Goal: Task Accomplishment & Management: Manage account settings

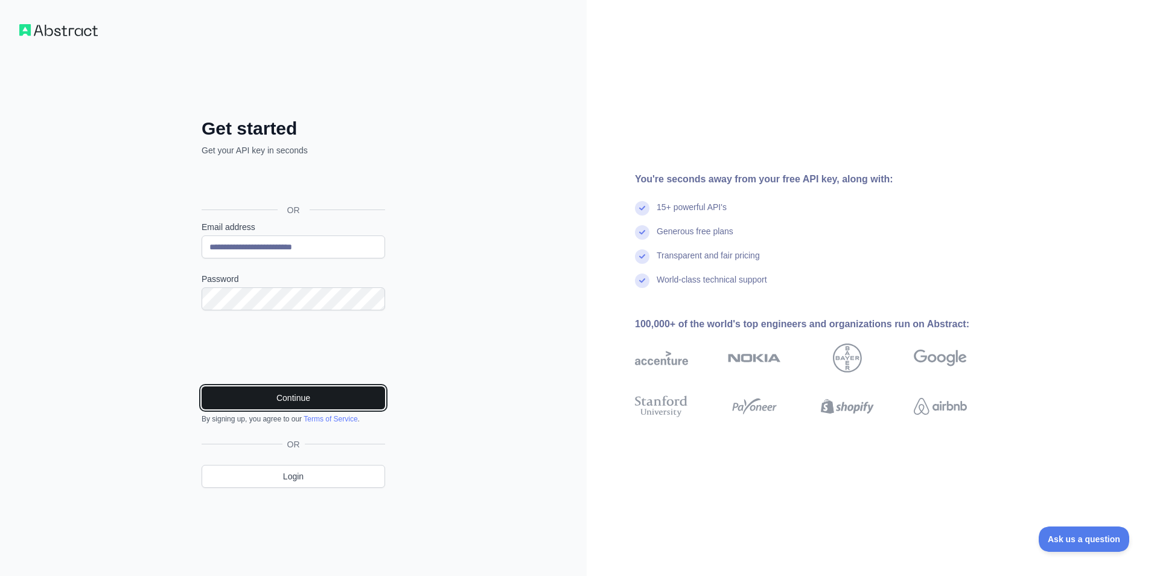
click at [301, 403] on button "Continue" at bounding box center [293, 397] width 183 height 23
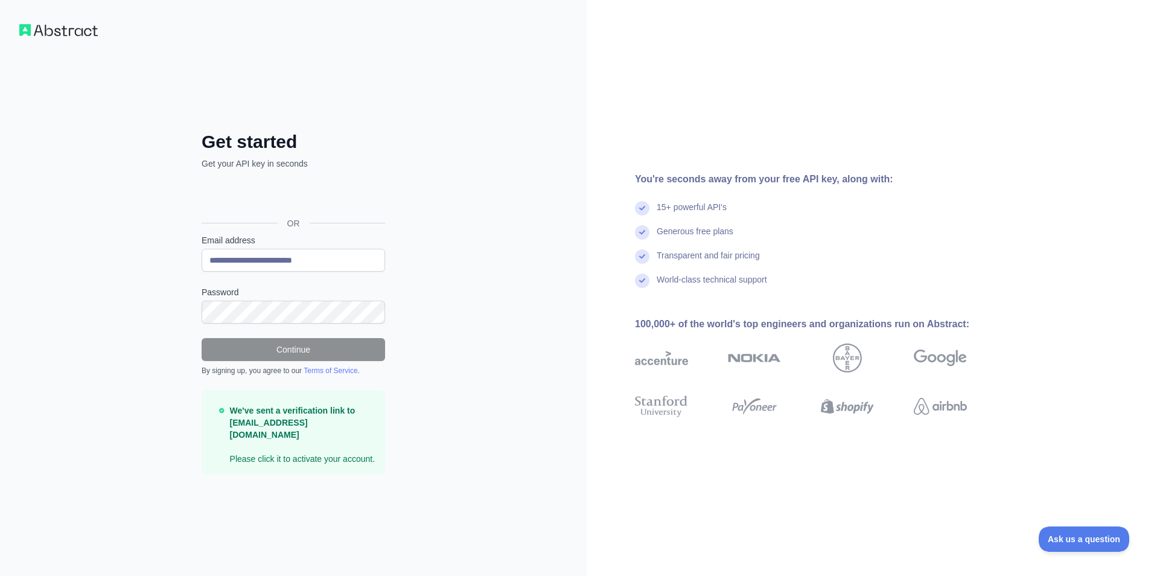
click at [452, 355] on div "**********" at bounding box center [293, 288] width 586 height 576
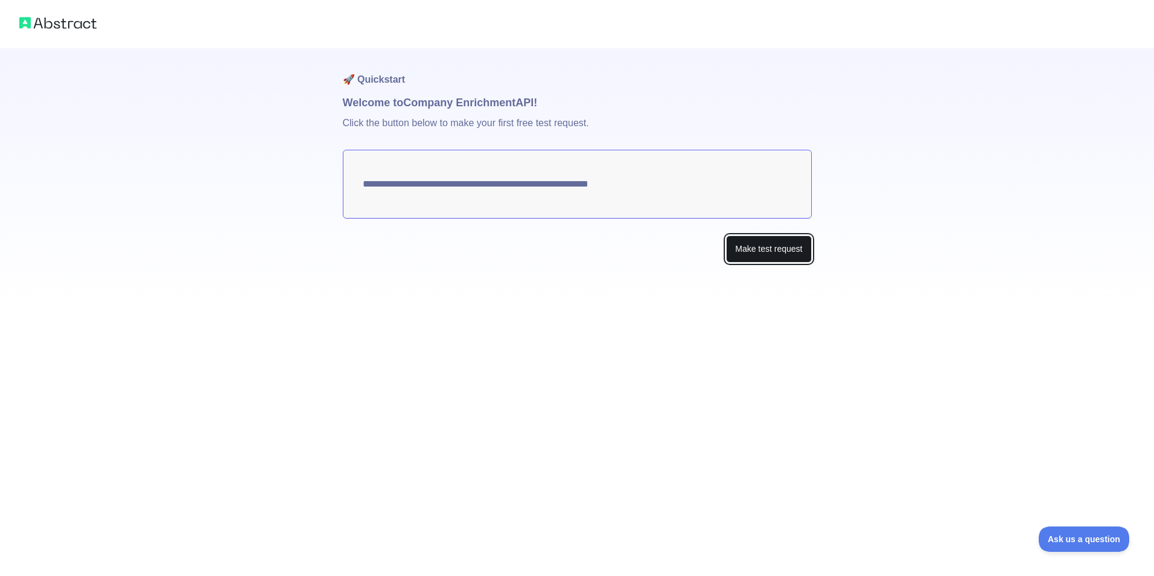
click at [753, 253] on button "Make test request" at bounding box center [768, 248] width 85 height 27
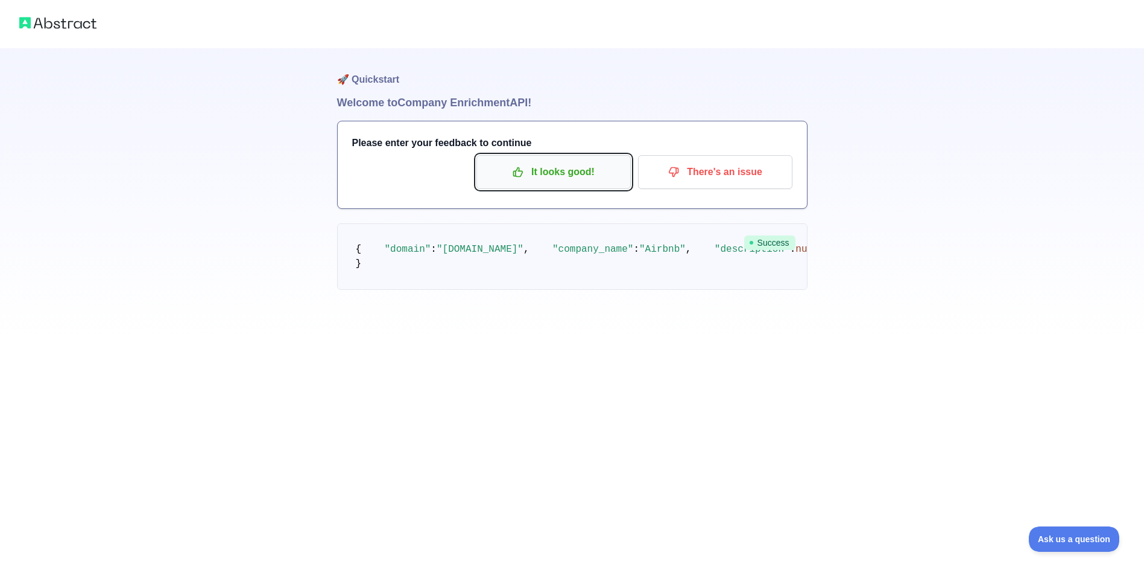
click at [539, 178] on p "It looks good!" at bounding box center [554, 172] width 136 height 21
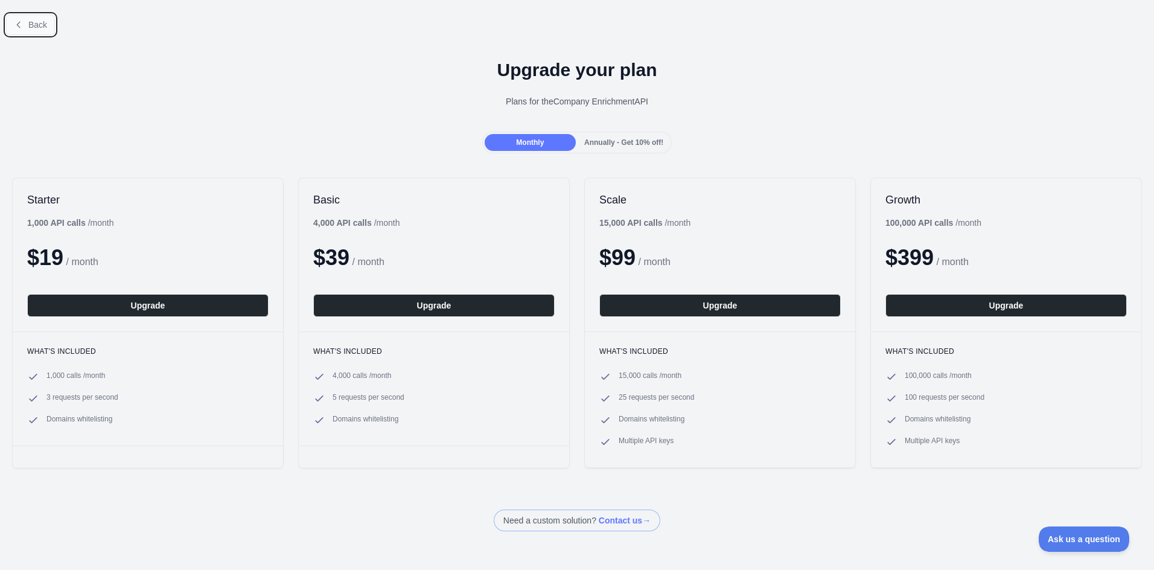
click at [28, 28] on button "Back" at bounding box center [30, 24] width 49 height 21
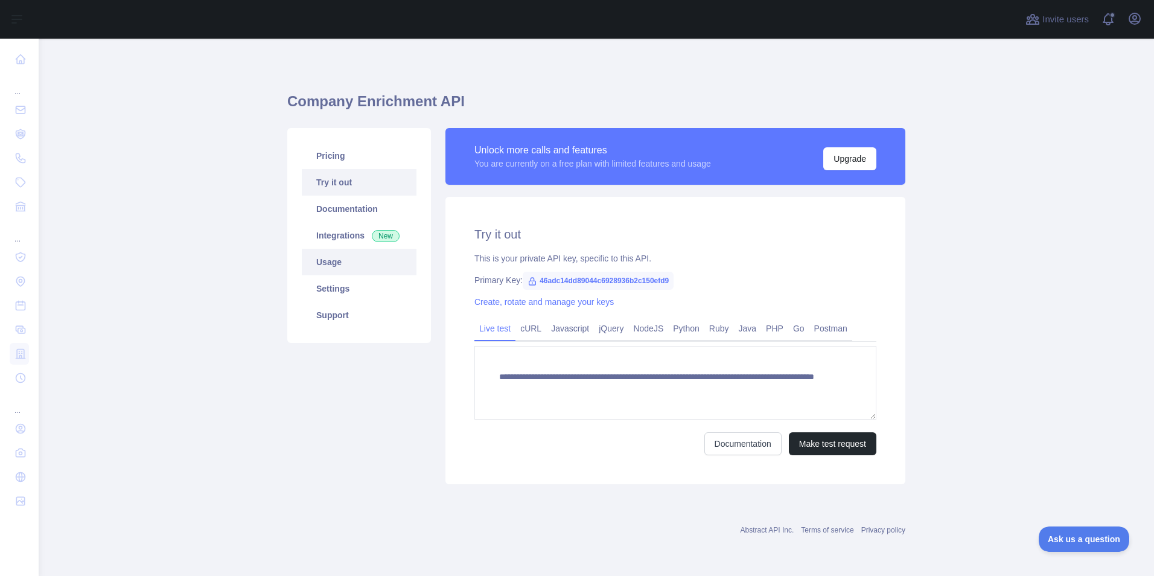
click at [334, 255] on link "Usage" at bounding box center [359, 262] width 115 height 27
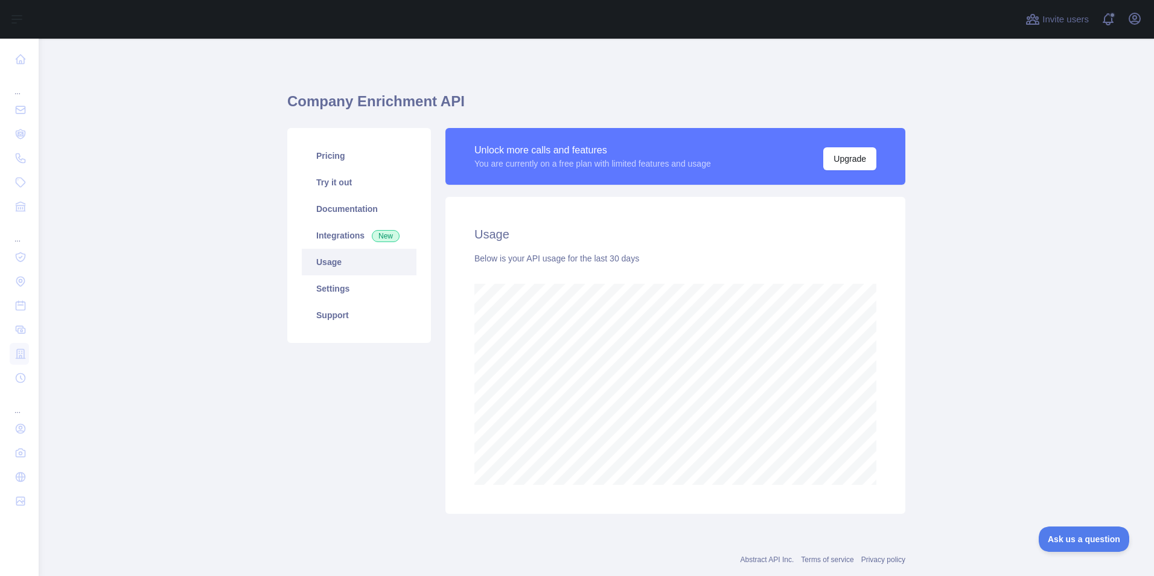
scroll to position [537, 1106]
click at [342, 287] on link "Settings" at bounding box center [359, 288] width 115 height 27
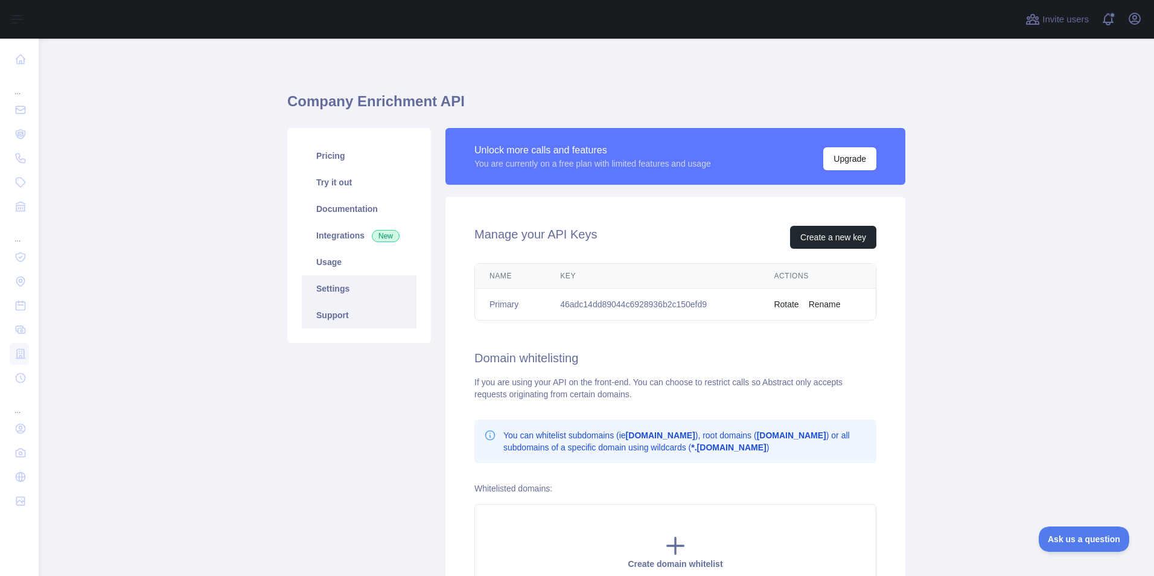
click at [307, 320] on link "Support" at bounding box center [359, 315] width 115 height 27
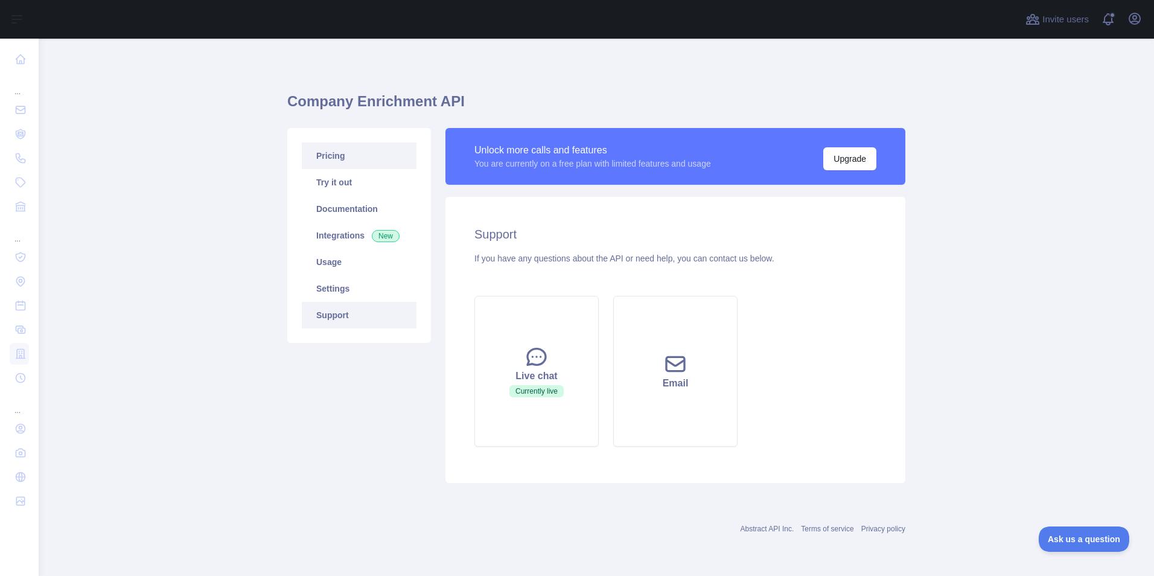
click at [338, 165] on link "Pricing" at bounding box center [359, 155] width 115 height 27
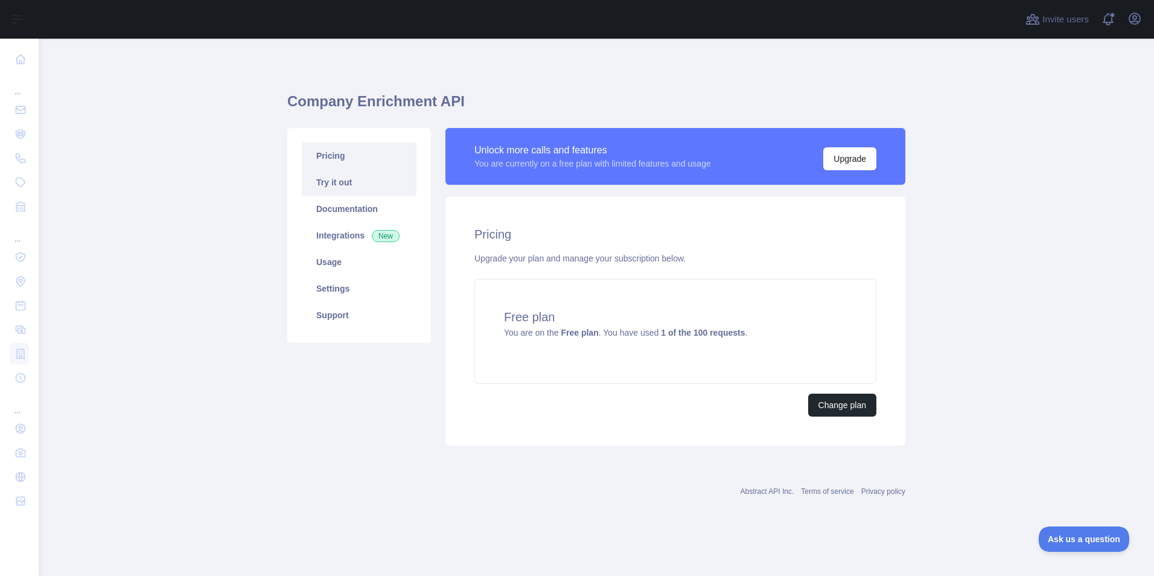
click at [331, 183] on link "Try it out" at bounding box center [359, 182] width 115 height 27
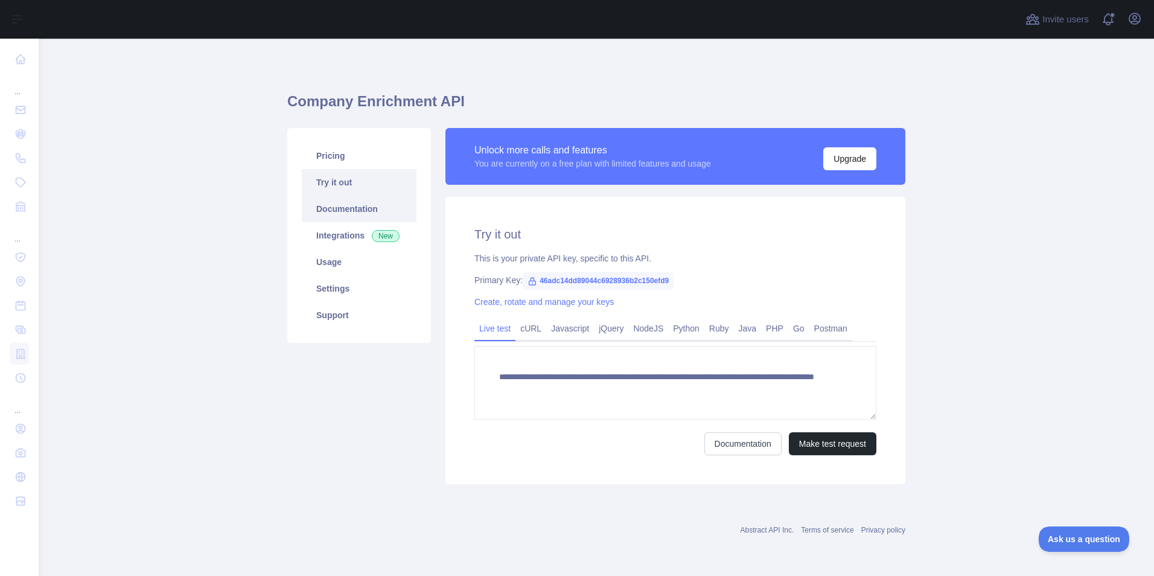
click at [337, 211] on link "Documentation" at bounding box center [359, 208] width 115 height 27
click at [335, 236] on link "Integrations New" at bounding box center [359, 235] width 115 height 27
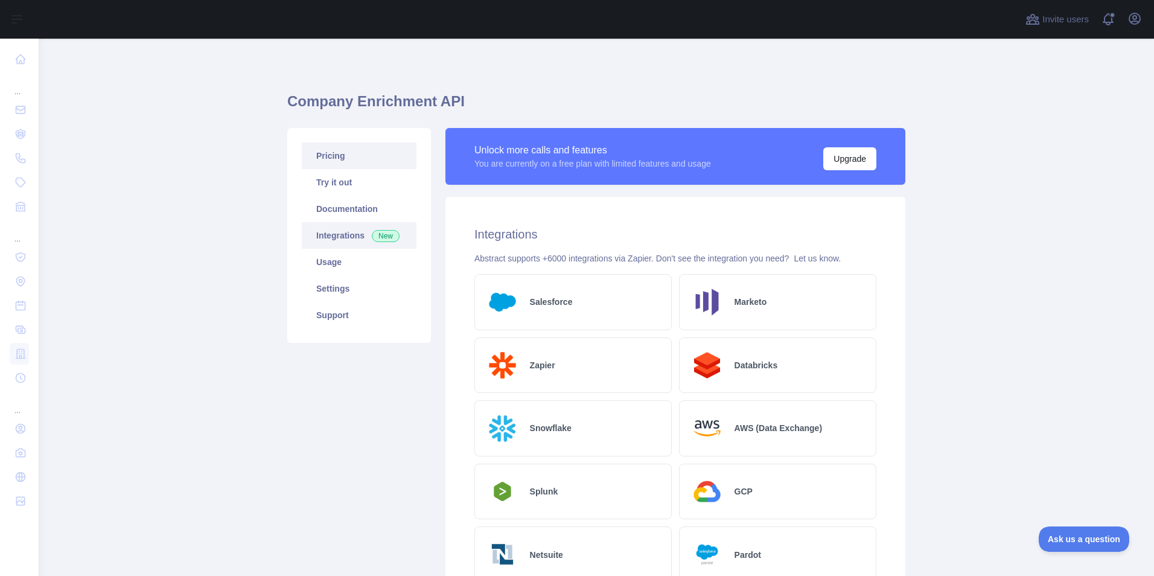
click at [332, 162] on link "Pricing" at bounding box center [359, 155] width 115 height 27
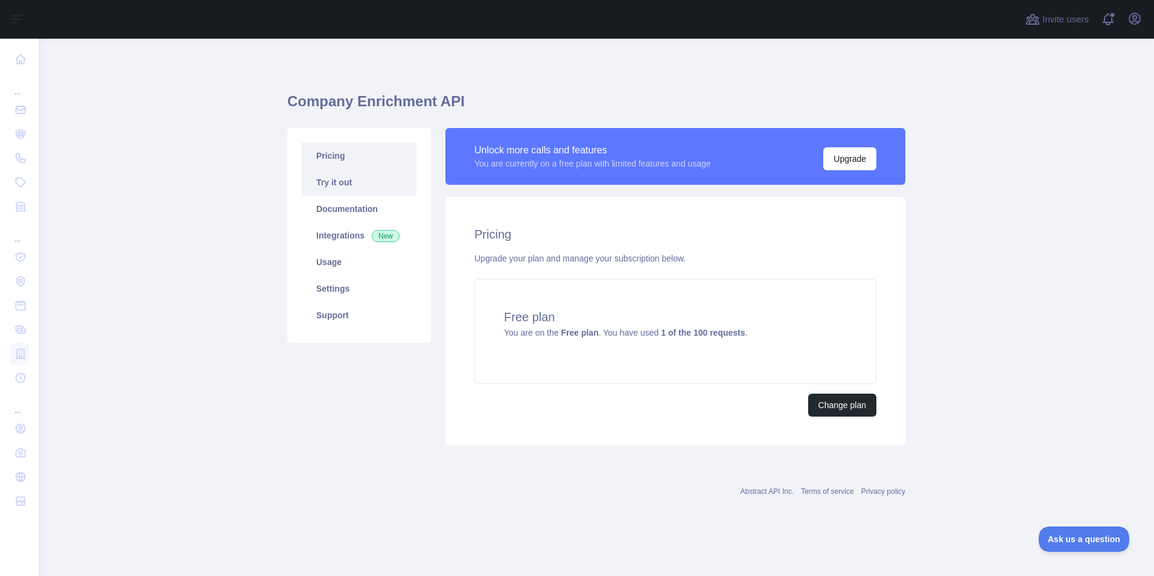
click at [330, 180] on link "Try it out" at bounding box center [359, 182] width 115 height 27
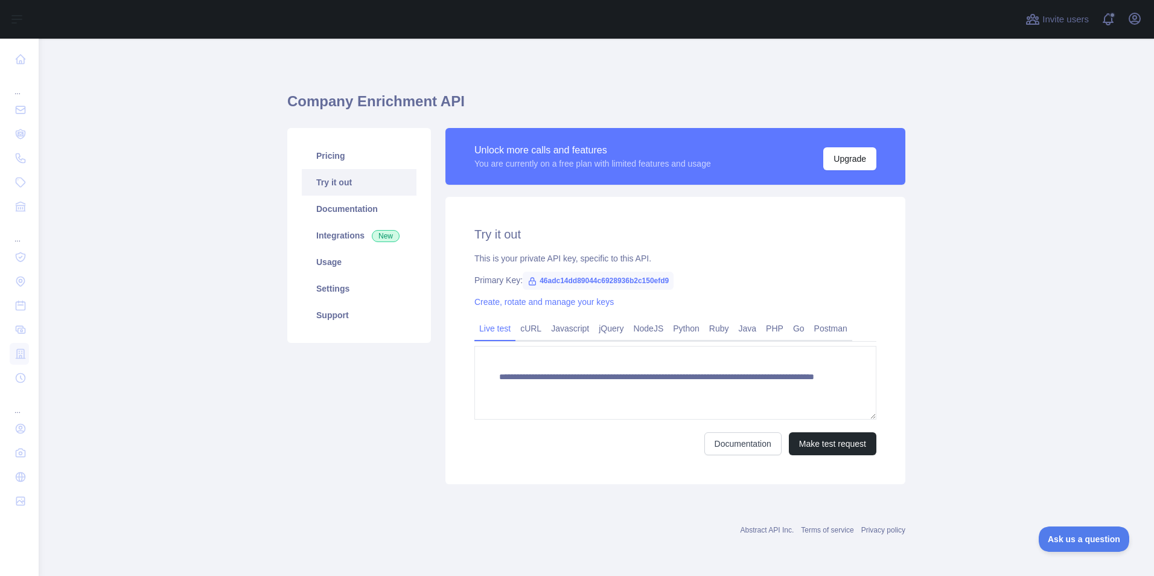
click at [668, 281] on span "46adc14dd89044c6928936b2c150efd9" at bounding box center [597, 280] width 151 height 18
drag, startPoint x: 667, startPoint y: 281, endPoint x: 538, endPoint y: 288, distance: 129.3
click at [538, 288] on span "46adc14dd89044c6928936b2c150efd9" at bounding box center [597, 280] width 151 height 18
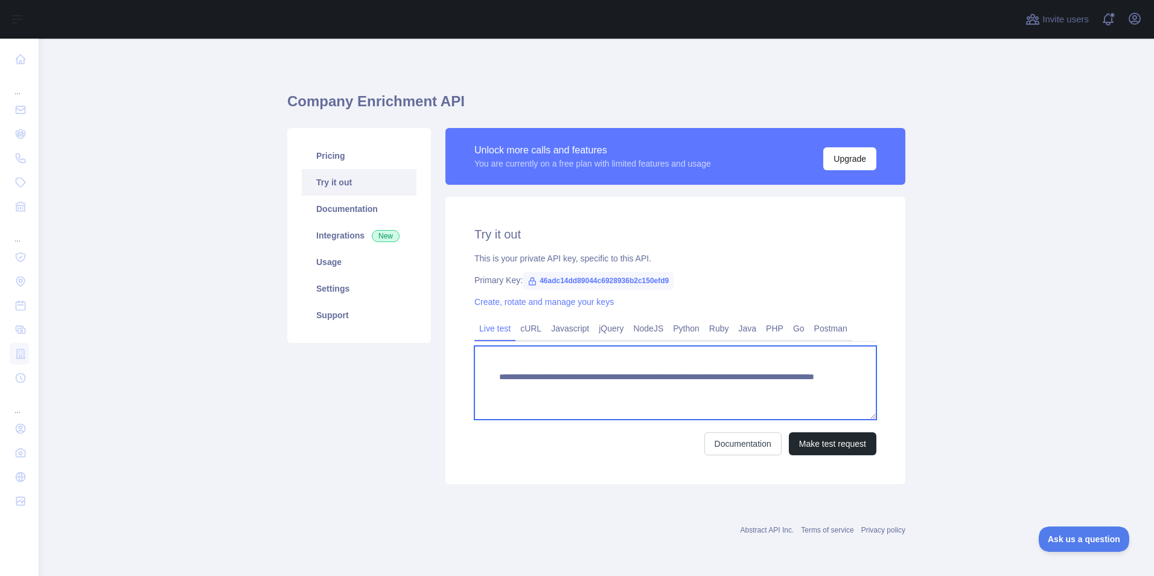
drag, startPoint x: 682, startPoint y: 391, endPoint x: 484, endPoint y: 377, distance: 197.8
click at [484, 377] on textarea "**********" at bounding box center [675, 383] width 402 height 74
drag, startPoint x: 551, startPoint y: 379, endPoint x: 609, endPoint y: 413, distance: 66.5
click at [609, 413] on textarea "**********" at bounding box center [675, 383] width 402 height 74
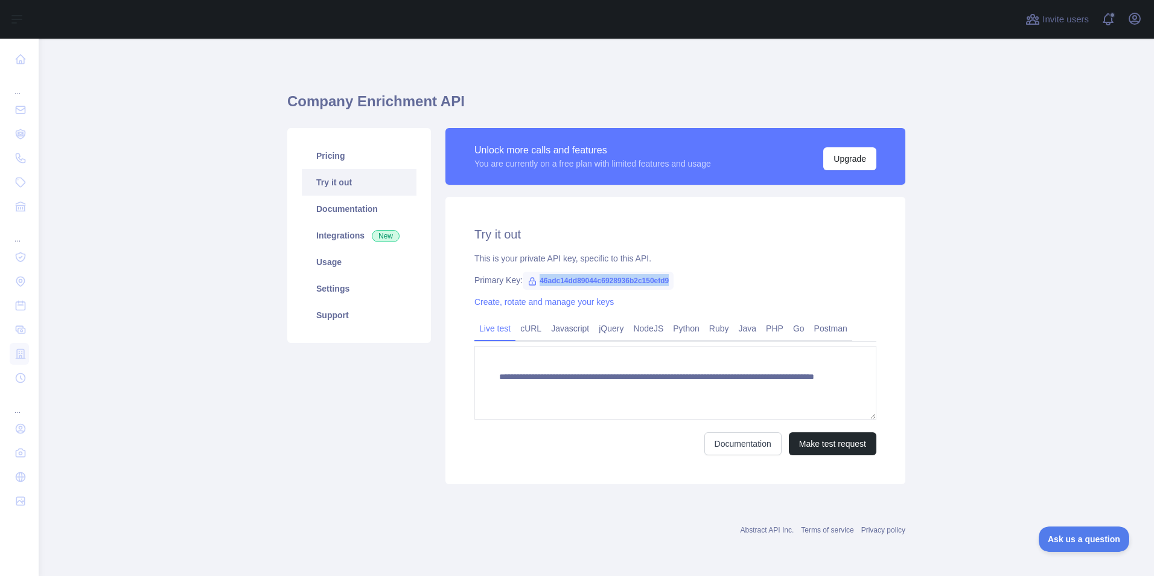
drag, startPoint x: 667, startPoint y: 281, endPoint x: 539, endPoint y: 282, distance: 127.9
click at [539, 282] on span "46adc14dd89044c6928936b2c150efd9" at bounding box center [597, 280] width 151 height 18
drag, startPoint x: 539, startPoint y: 282, endPoint x: 549, endPoint y: 282, distance: 10.3
copy span "46adc14dd89044c6928936b2c150efd9"
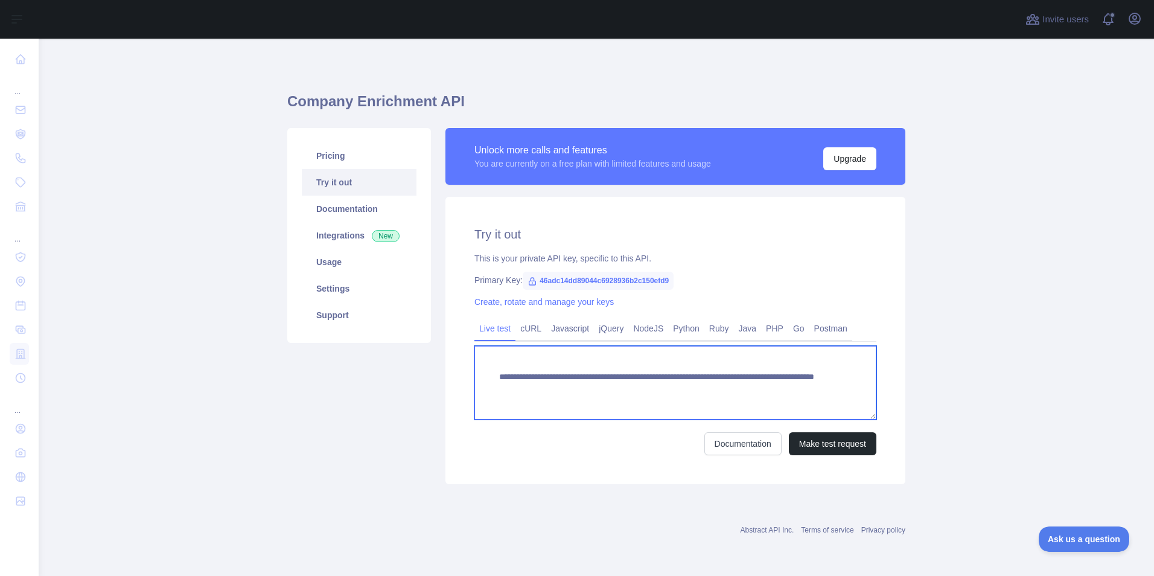
drag, startPoint x: 532, startPoint y: 392, endPoint x: 495, endPoint y: 377, distance: 39.5
click at [495, 377] on textarea "**********" at bounding box center [675, 383] width 402 height 74
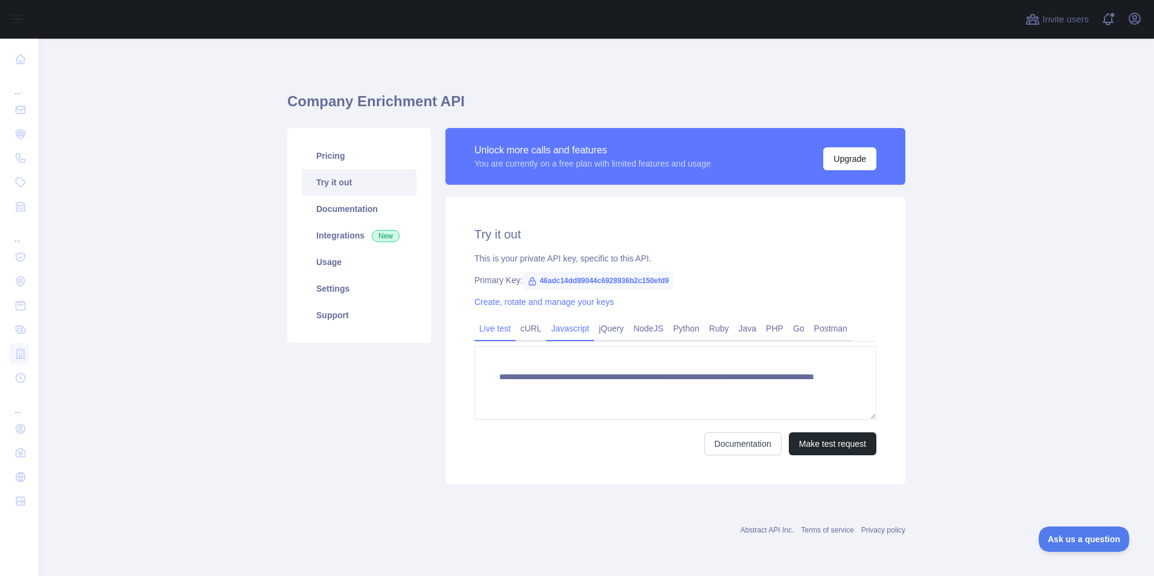
click at [553, 330] on link "Javascript" at bounding box center [570, 328] width 48 height 19
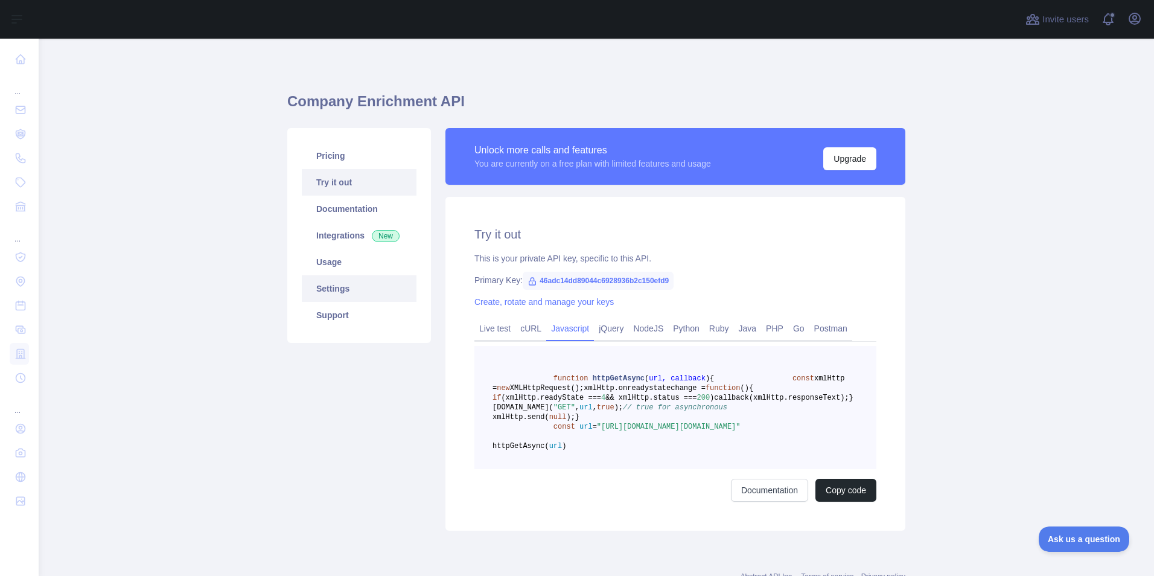
click at [332, 292] on link "Settings" at bounding box center [359, 288] width 115 height 27
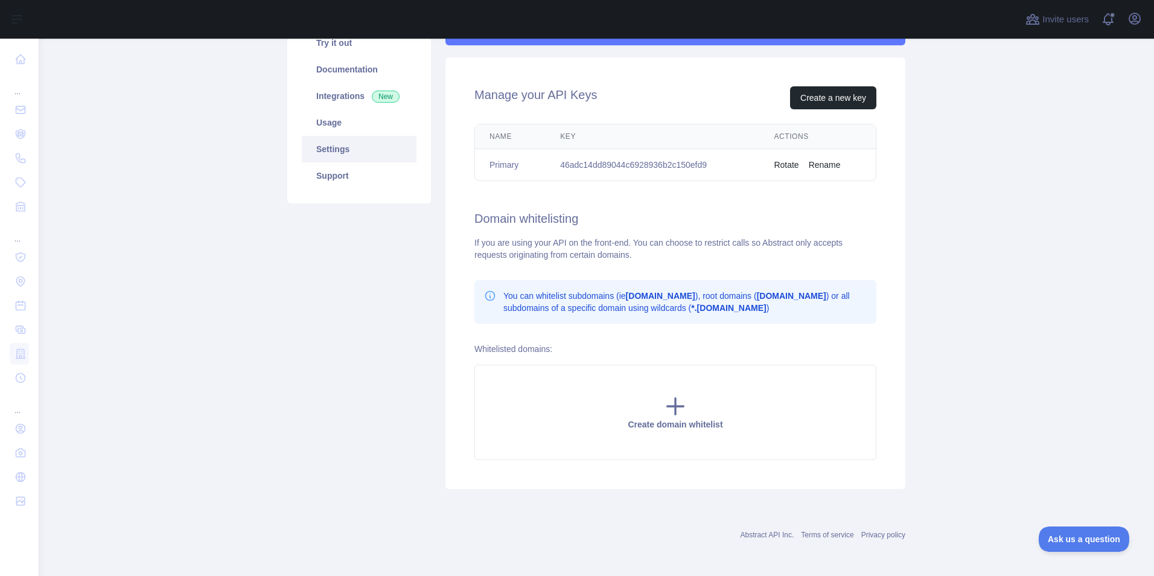
scroll to position [142, 0]
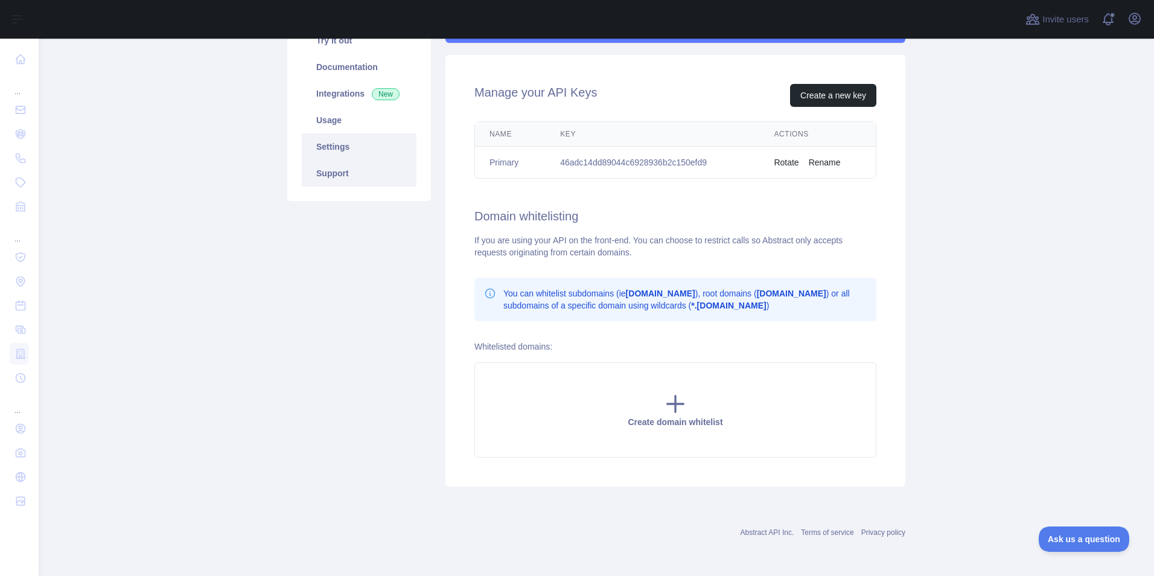
click at [332, 177] on link "Support" at bounding box center [359, 173] width 115 height 27
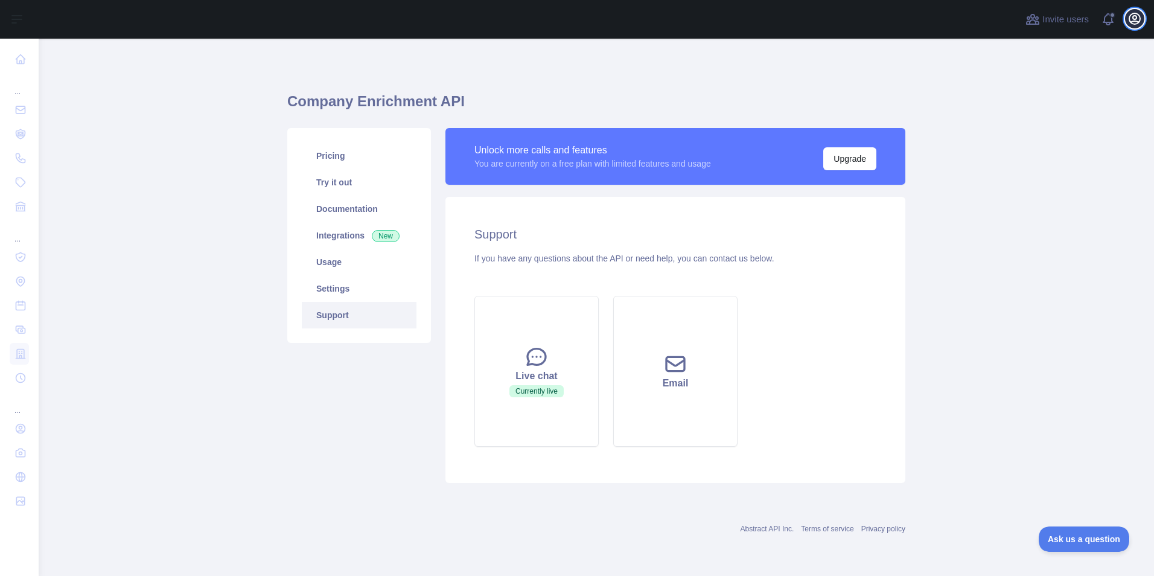
click at [1135, 26] on button "Open user menu" at bounding box center [1134, 18] width 19 height 19
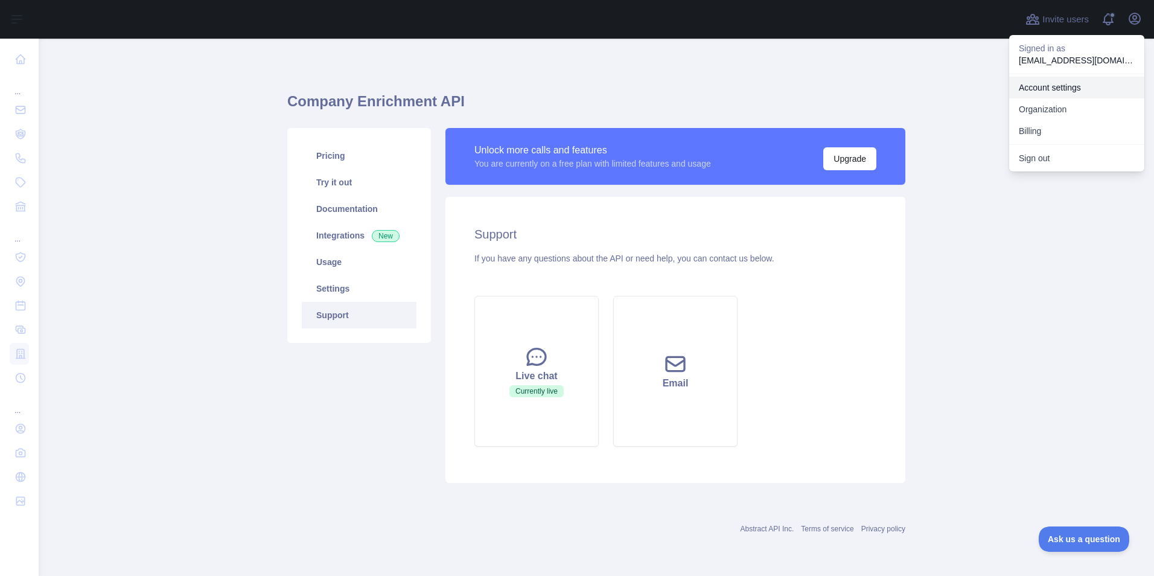
click at [1049, 89] on link "Account settings" at bounding box center [1076, 88] width 135 height 22
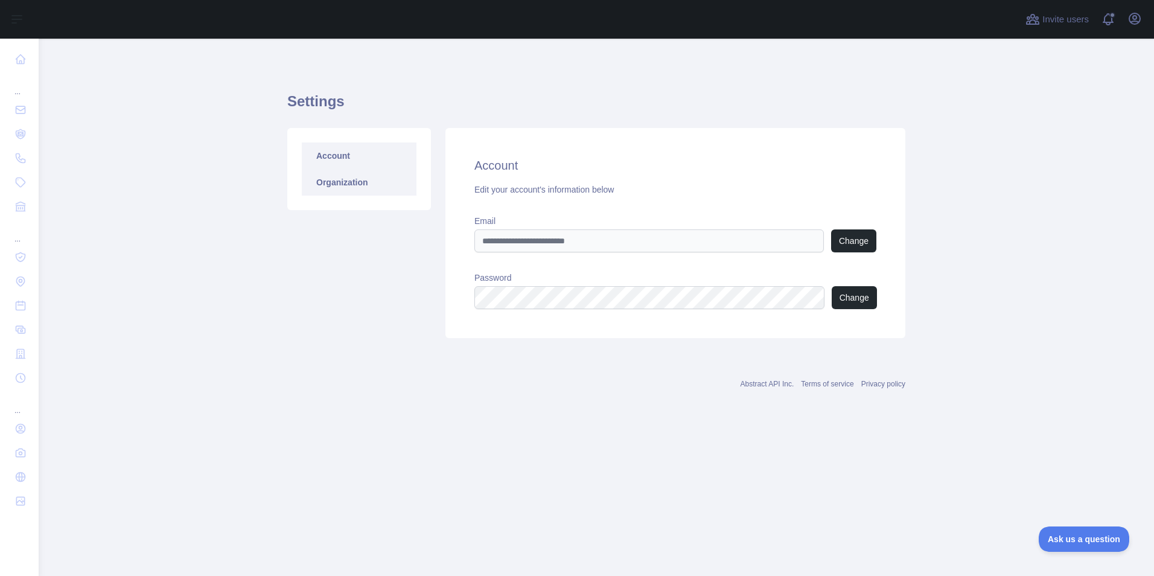
click at [359, 191] on link "Organization" at bounding box center [359, 182] width 115 height 27
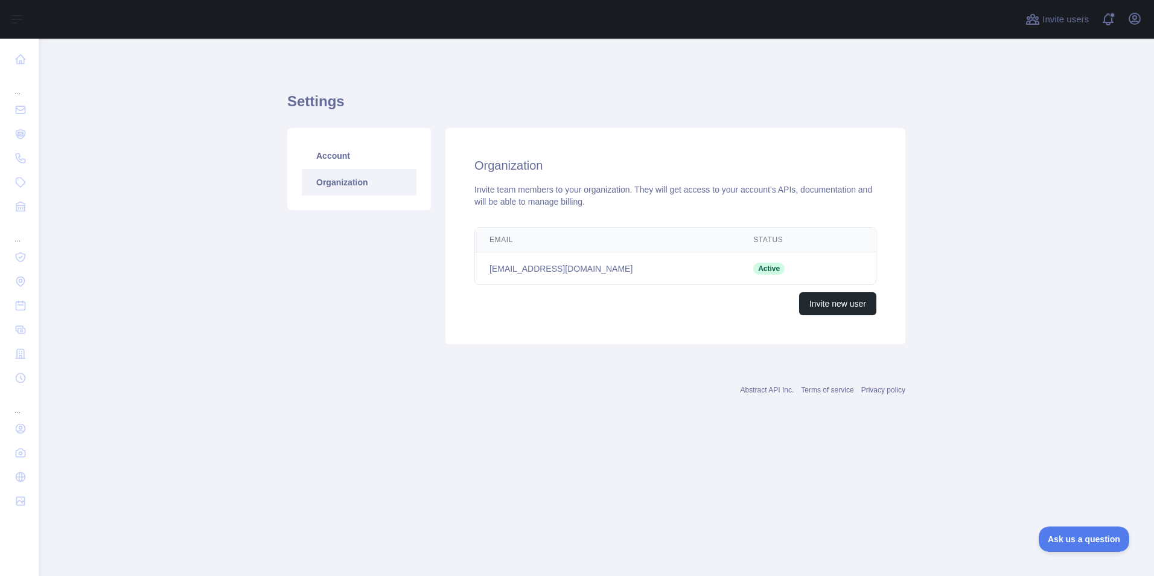
click at [343, 170] on link "Organization" at bounding box center [359, 182] width 115 height 27
click at [343, 156] on link "Account" at bounding box center [359, 155] width 115 height 27
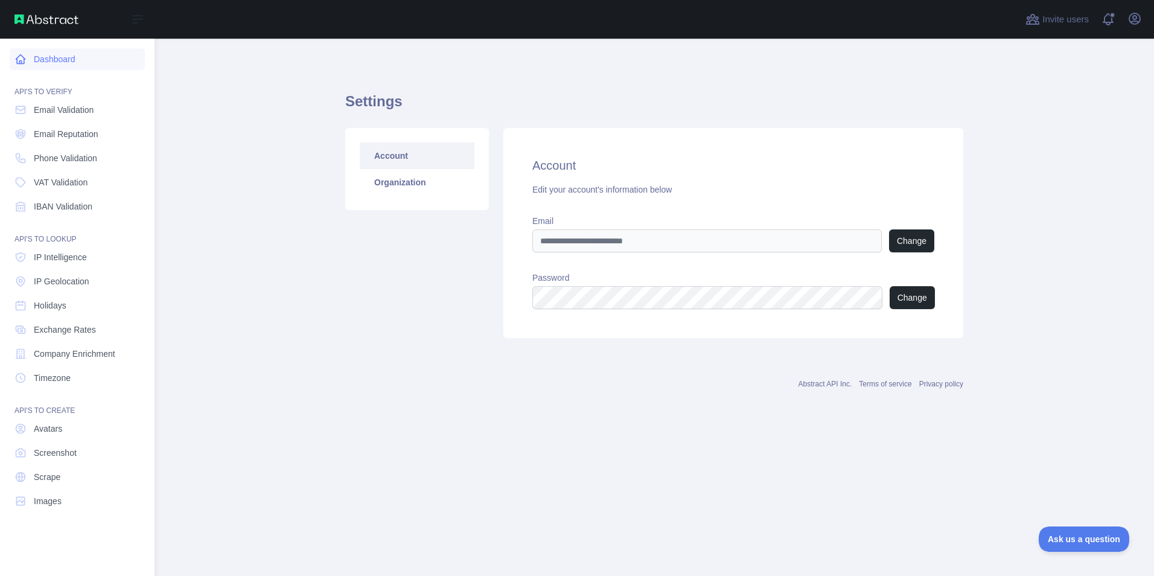
click at [46, 62] on link "Dashboard" at bounding box center [77, 59] width 135 height 22
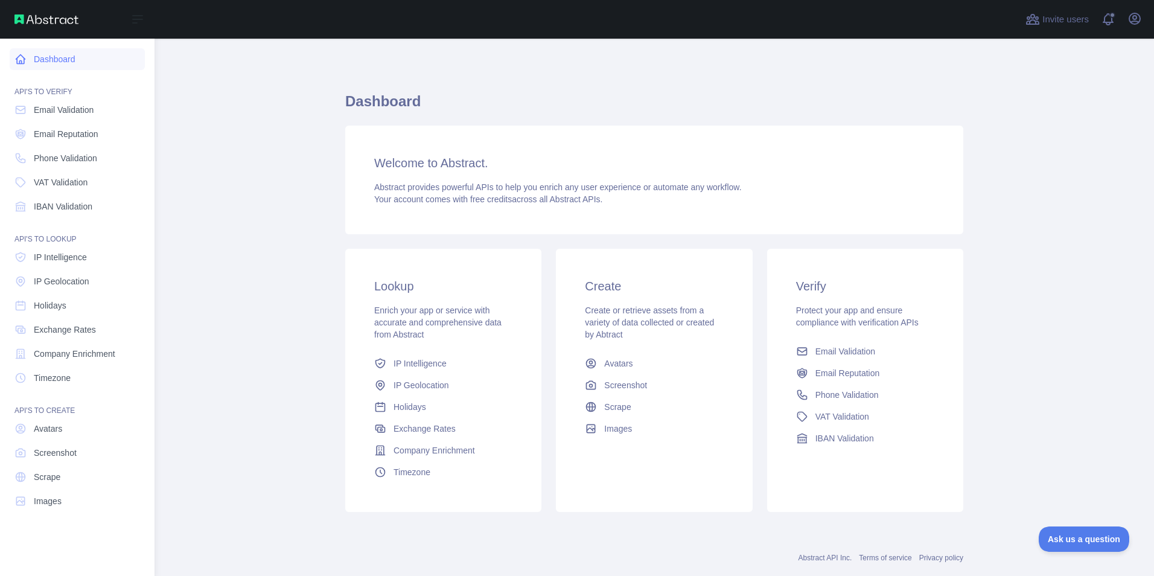
click at [42, 62] on link "Dashboard" at bounding box center [77, 59] width 135 height 22
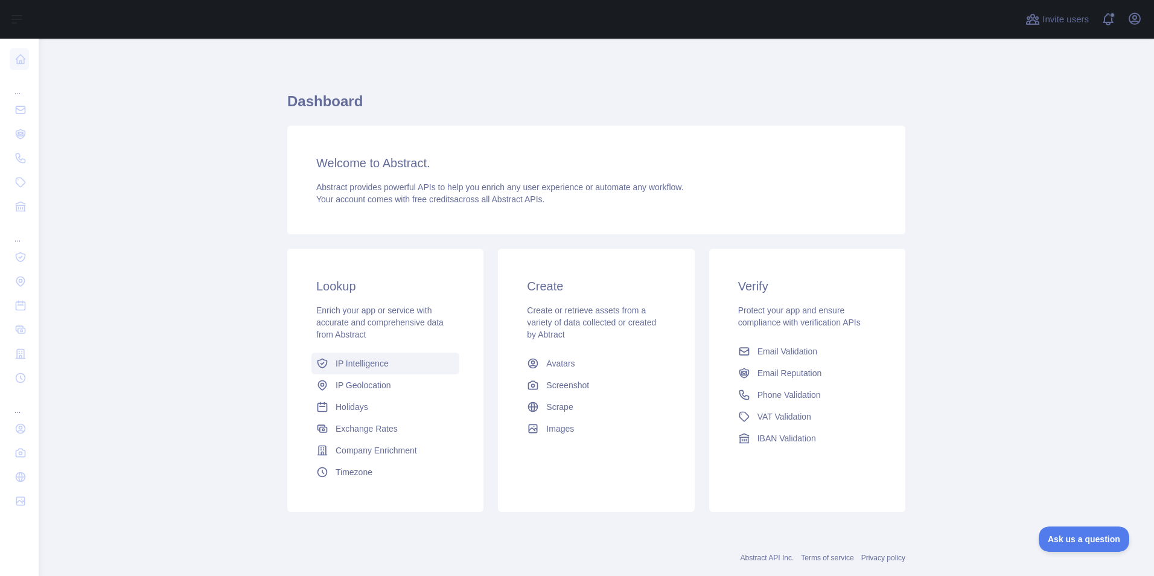
click at [391, 364] on link "IP Intelligence" at bounding box center [385, 363] width 148 height 22
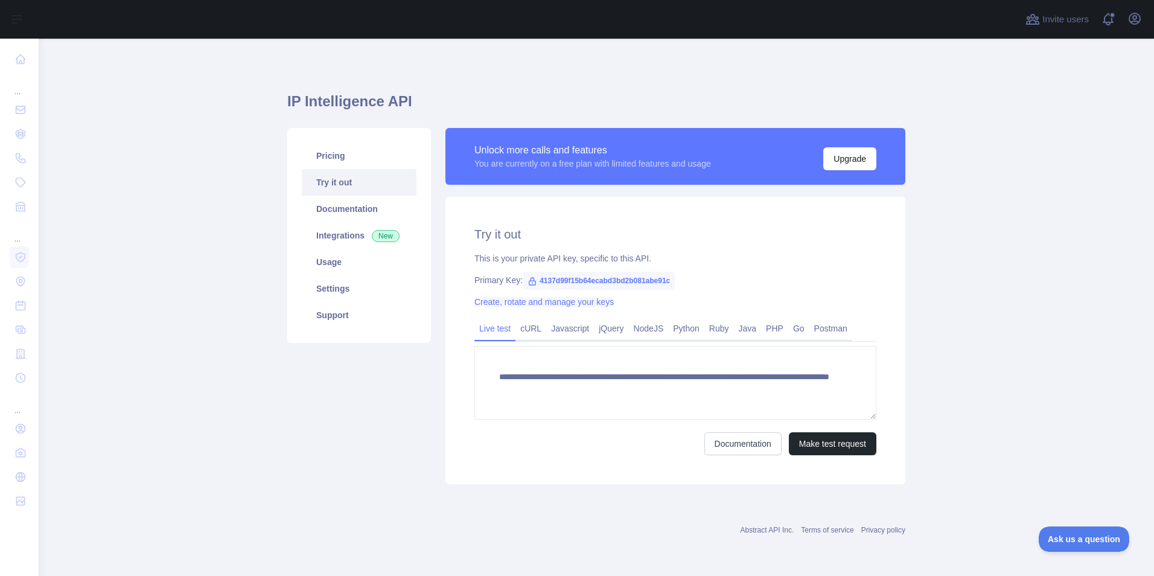
click at [522, 305] on link "Create, rotate and manage your keys" at bounding box center [543, 302] width 139 height 10
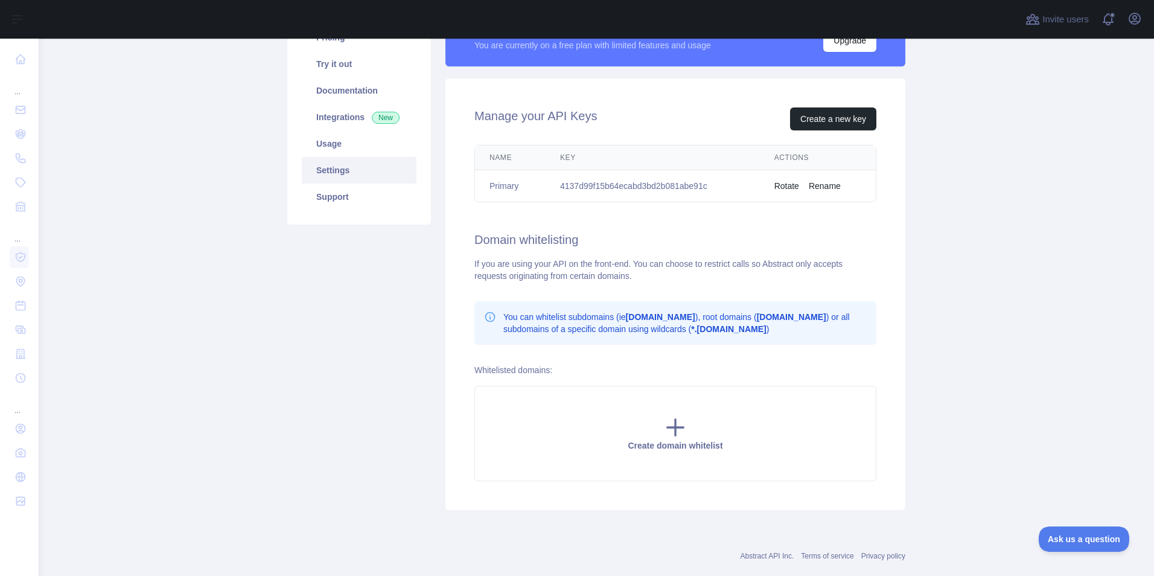
scroll to position [121, 0]
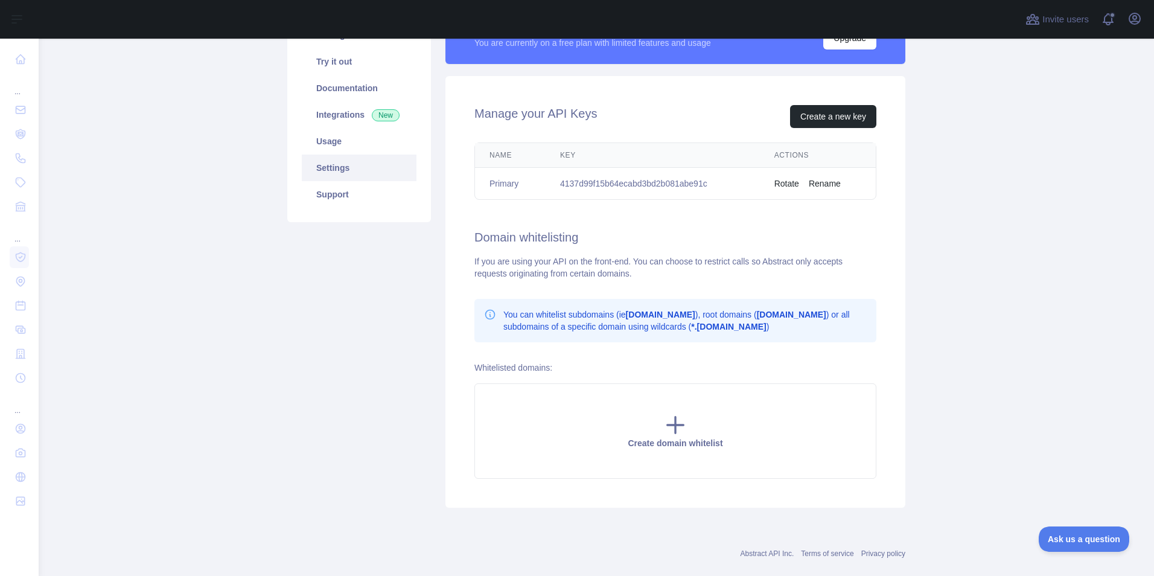
click at [538, 185] on td "Primary" at bounding box center [510, 184] width 71 height 32
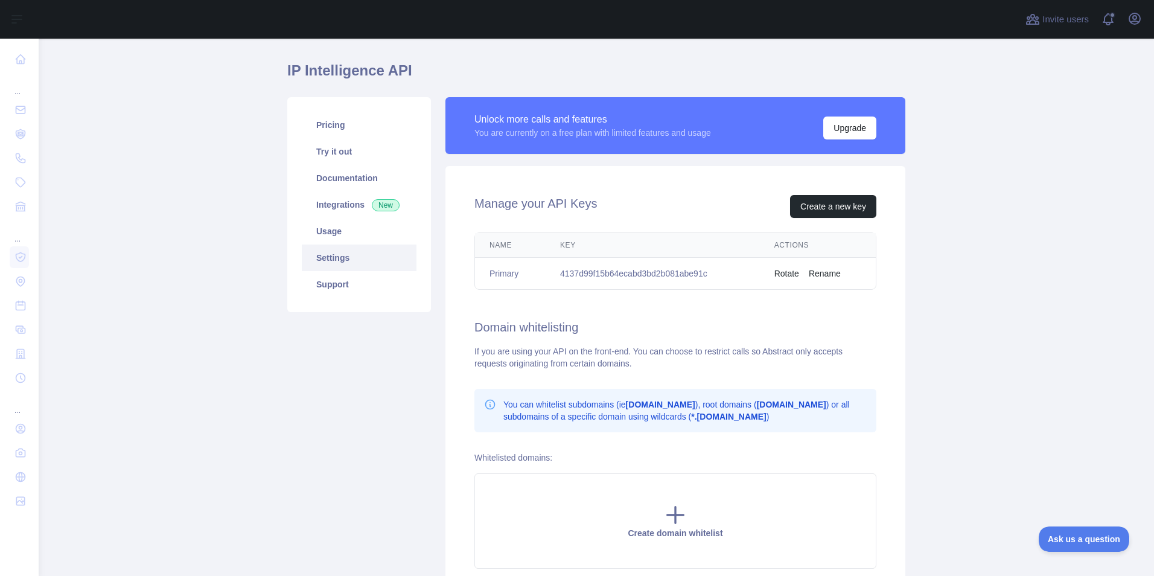
scroll to position [0, 0]
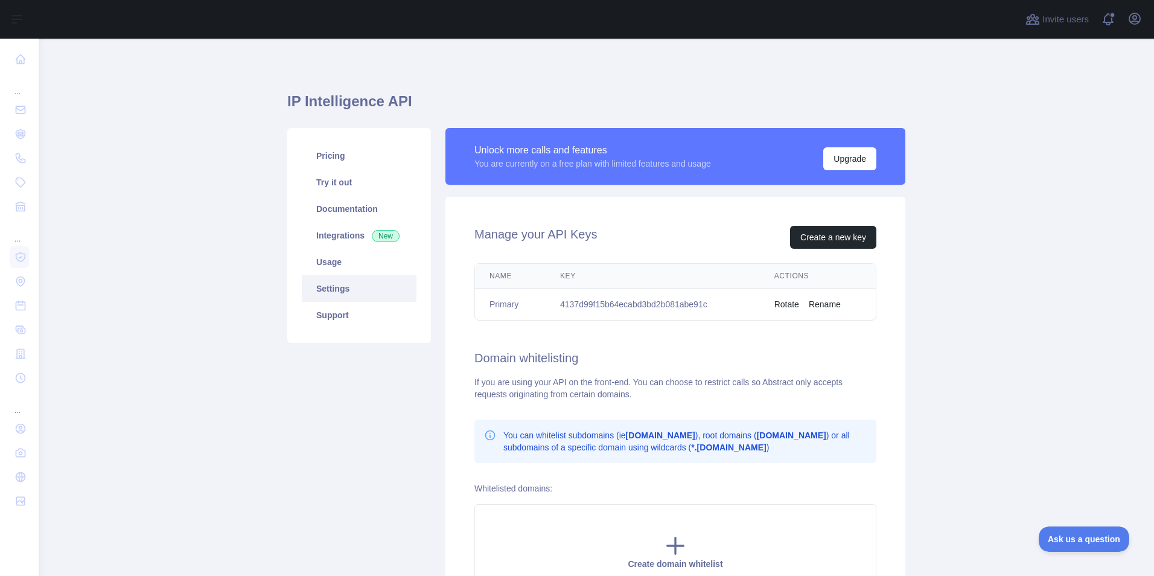
click at [808, 309] on button "Rename" at bounding box center [824, 304] width 32 height 12
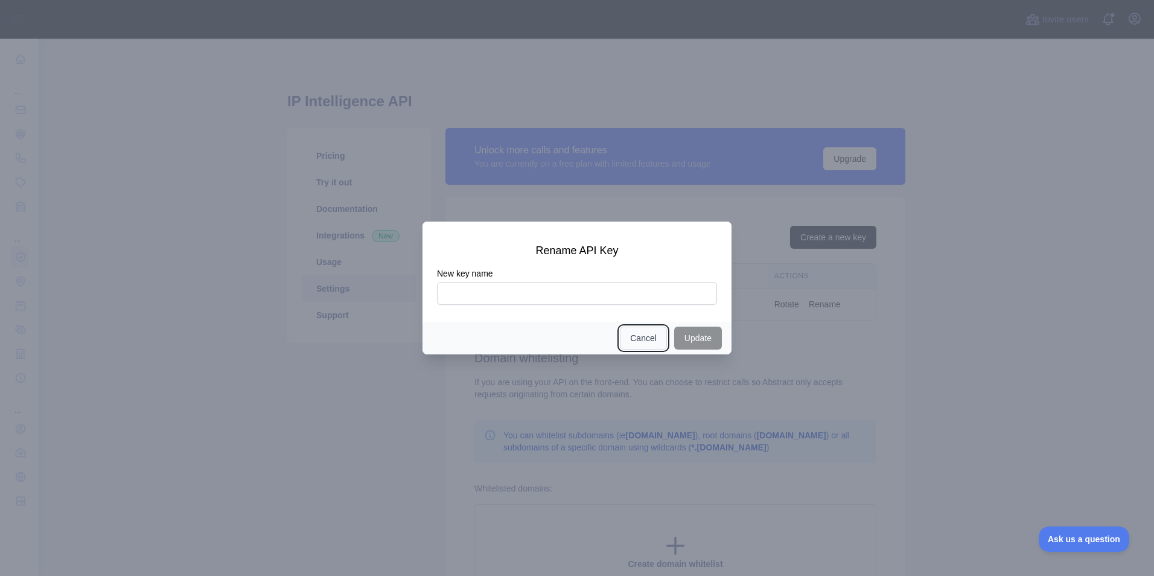
click at [635, 334] on button "Cancel" at bounding box center [643, 337] width 47 height 23
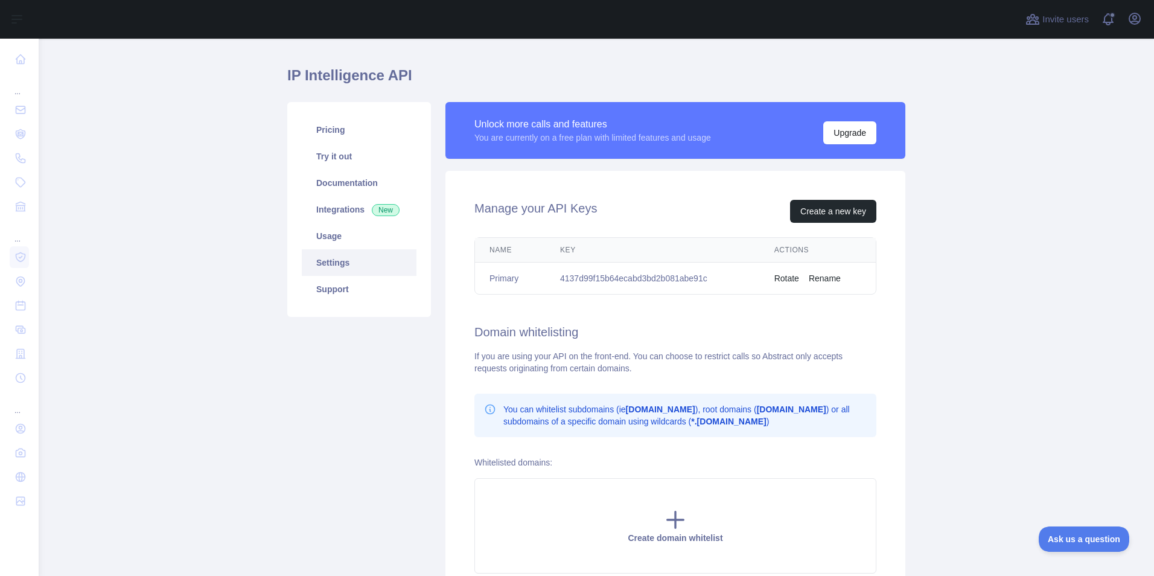
scroll to position [21, 0]
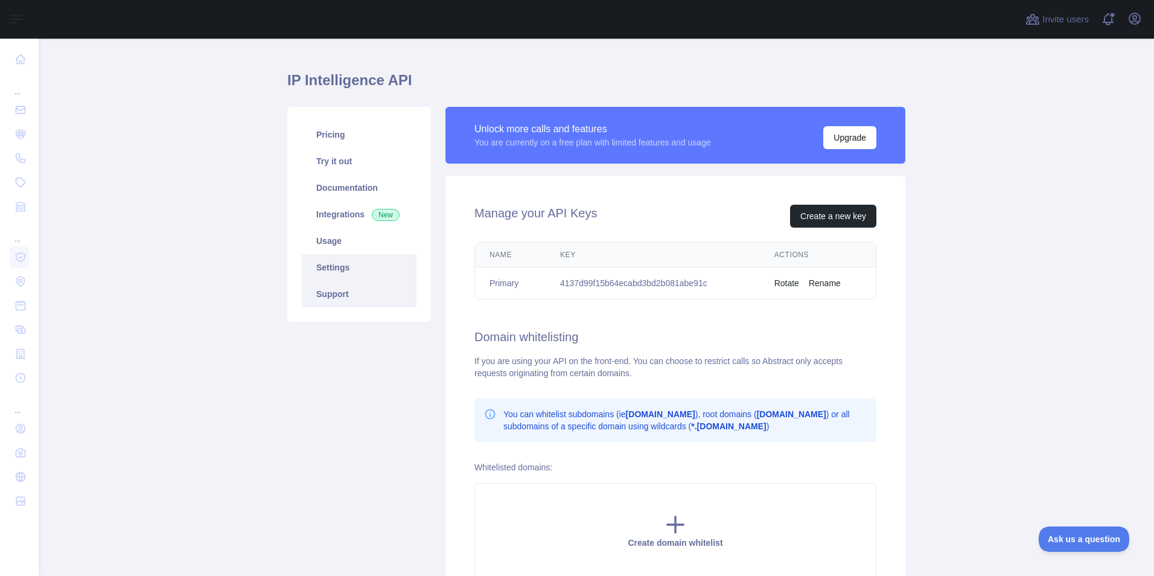
click at [343, 296] on link "Support" at bounding box center [359, 294] width 115 height 27
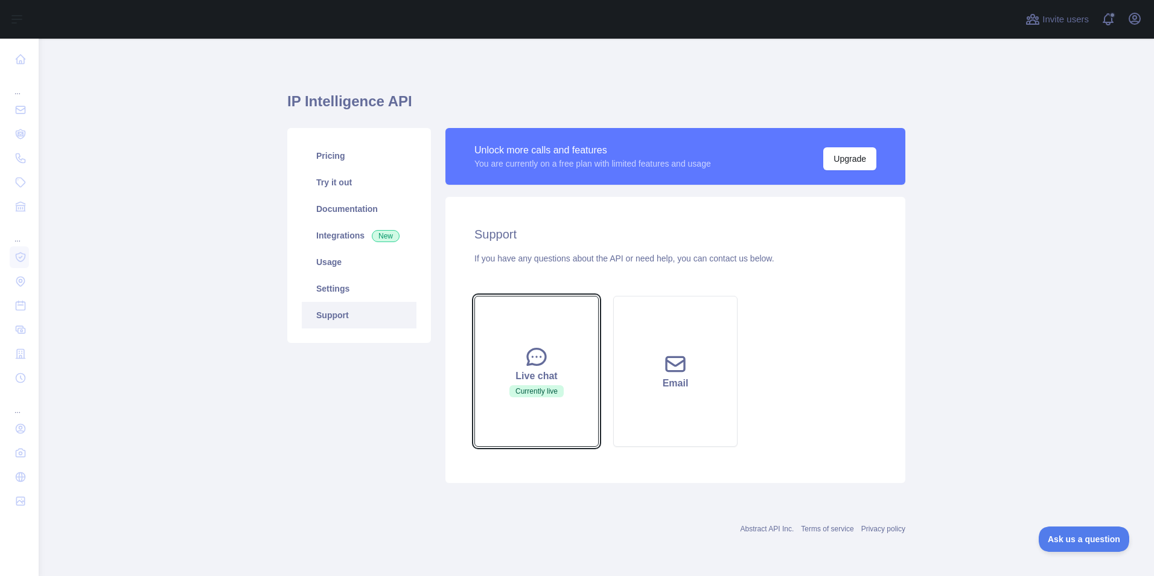
click at [555, 389] on span "Currently live" at bounding box center [536, 391] width 54 height 12
click at [372, 422] on div "Pricing Try it out Documentation Integrations New Usage Settings Support" at bounding box center [359, 305] width 158 height 355
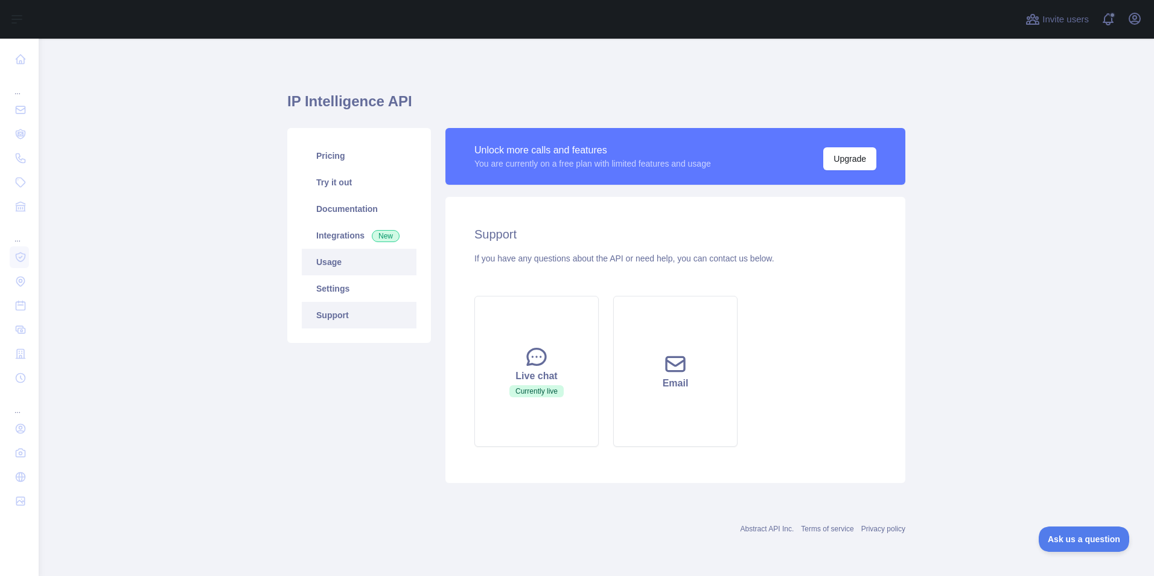
click at [328, 268] on link "Usage" at bounding box center [359, 262] width 115 height 27
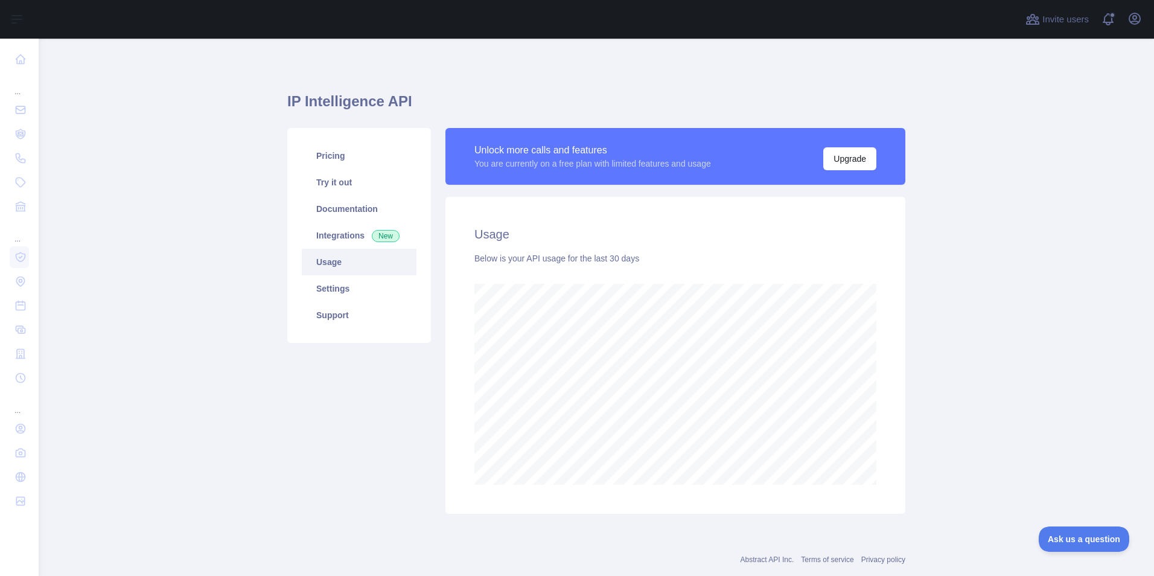
scroll to position [537, 1106]
click at [324, 228] on link "Integrations New" at bounding box center [359, 235] width 115 height 27
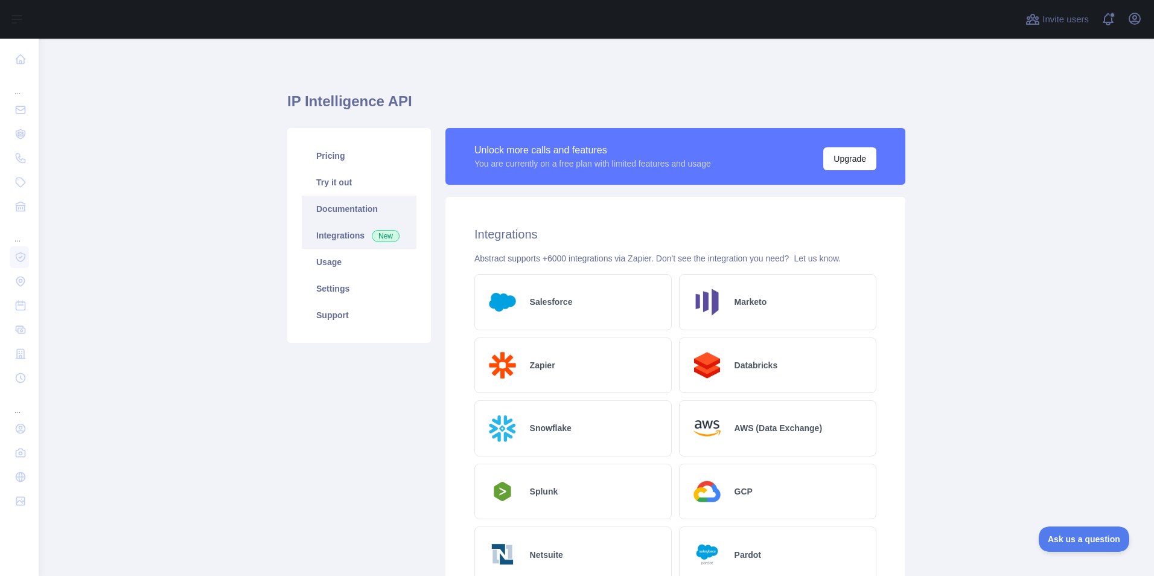
click at [334, 211] on link "Documentation" at bounding box center [359, 208] width 115 height 27
click at [340, 178] on link "Try it out" at bounding box center [359, 182] width 115 height 27
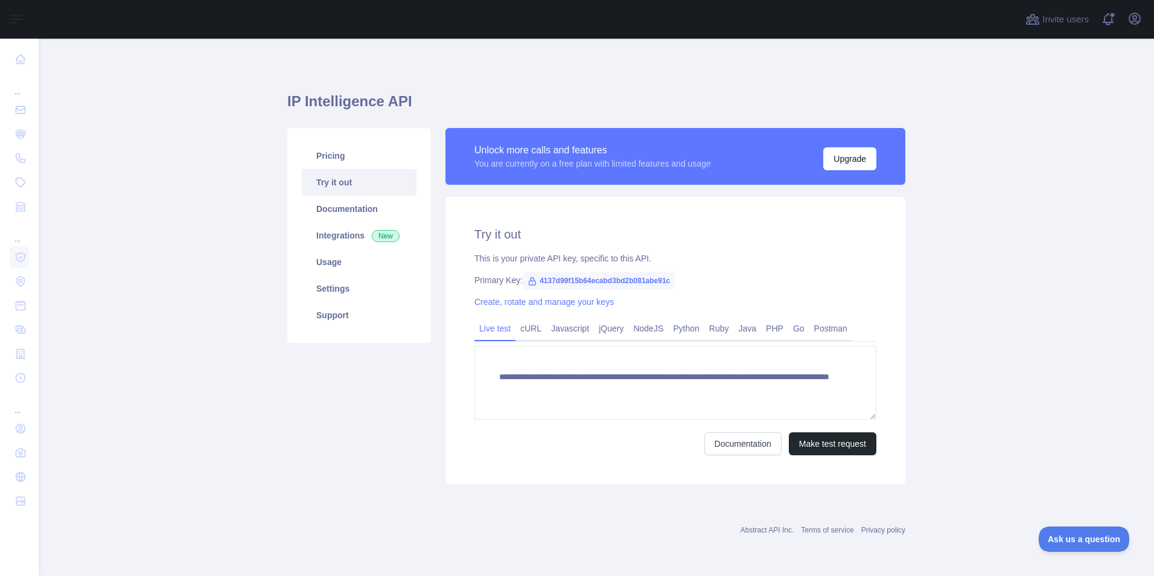
click at [196, 330] on main "**********" at bounding box center [596, 307] width 1115 height 537
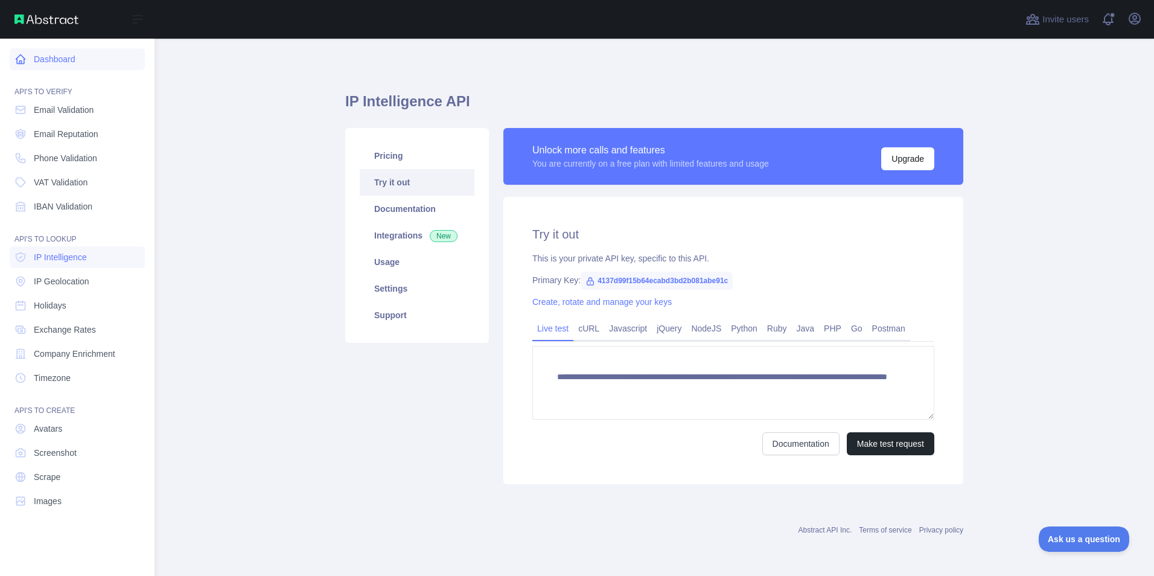
click at [34, 59] on link "Dashboard" at bounding box center [77, 59] width 135 height 22
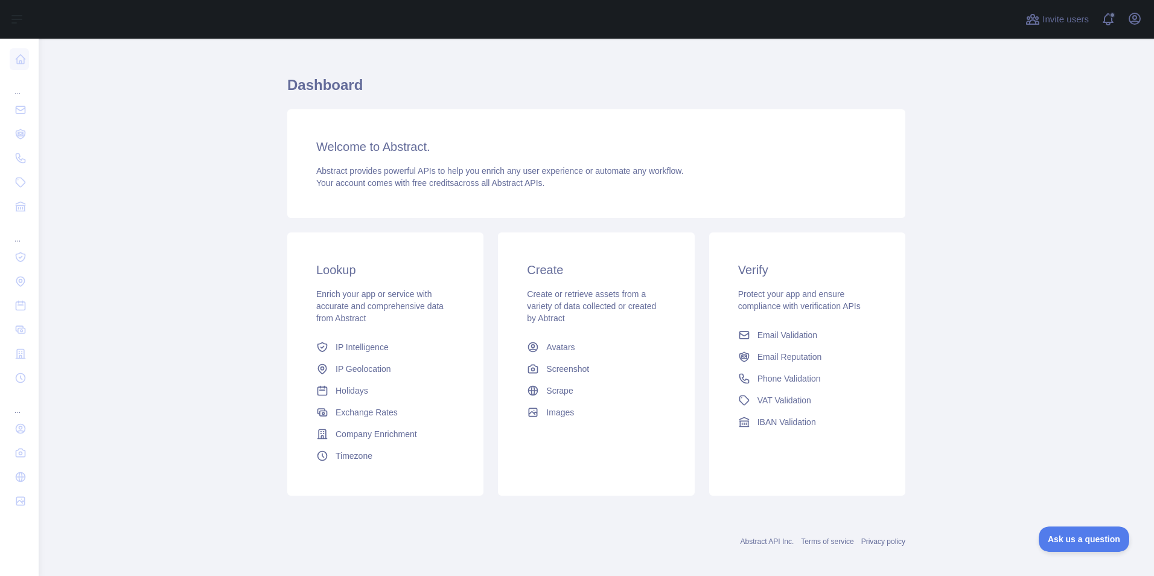
scroll to position [25, 0]
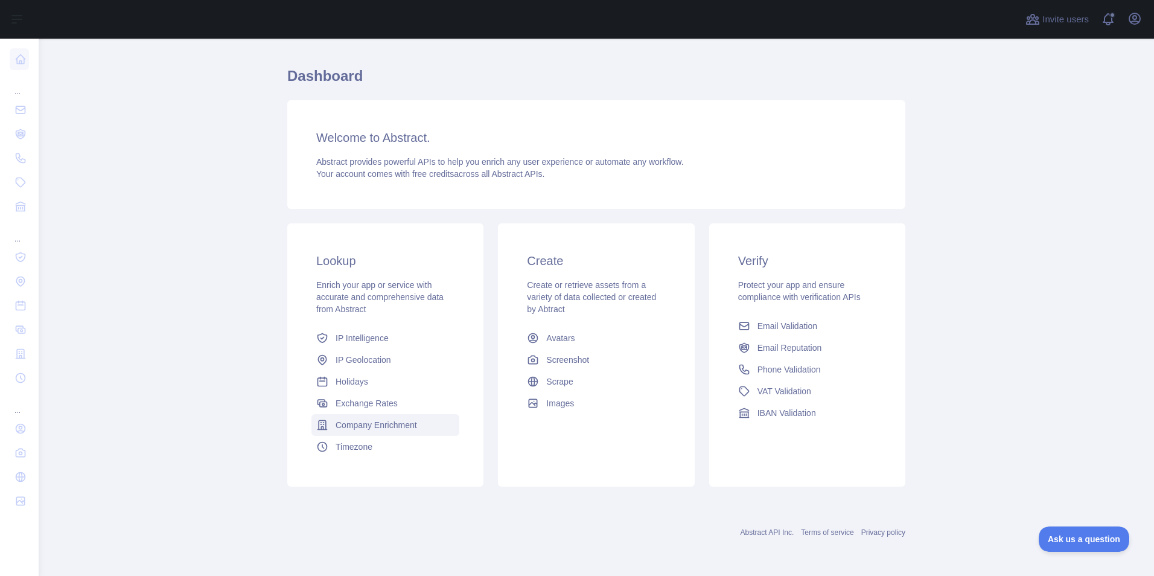
click at [363, 419] on span "Company Enrichment" at bounding box center [375, 425] width 81 height 12
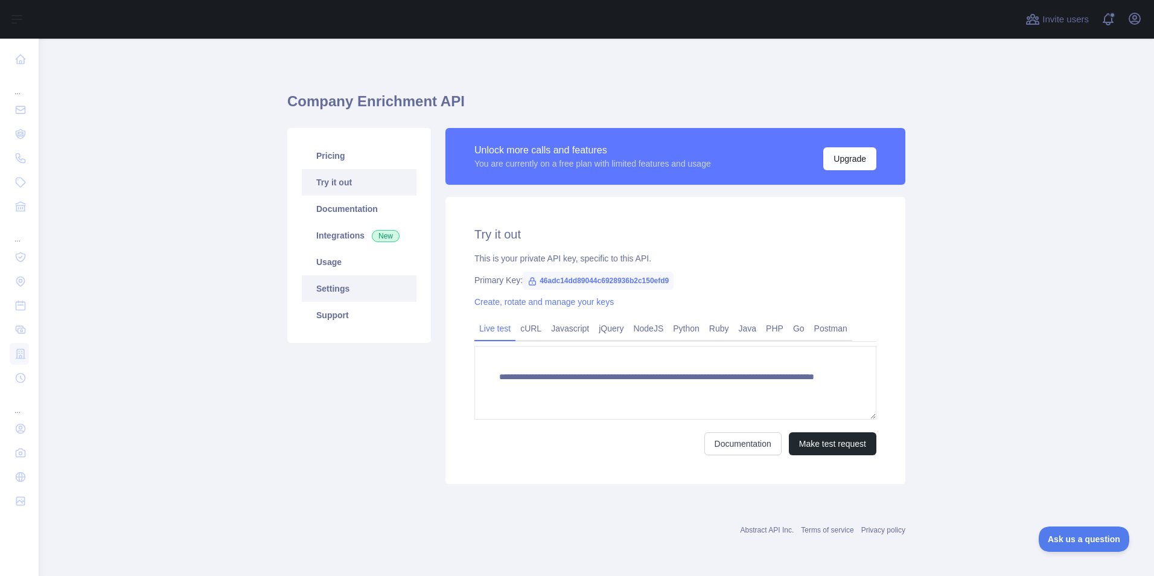
click at [325, 291] on link "Settings" at bounding box center [359, 288] width 115 height 27
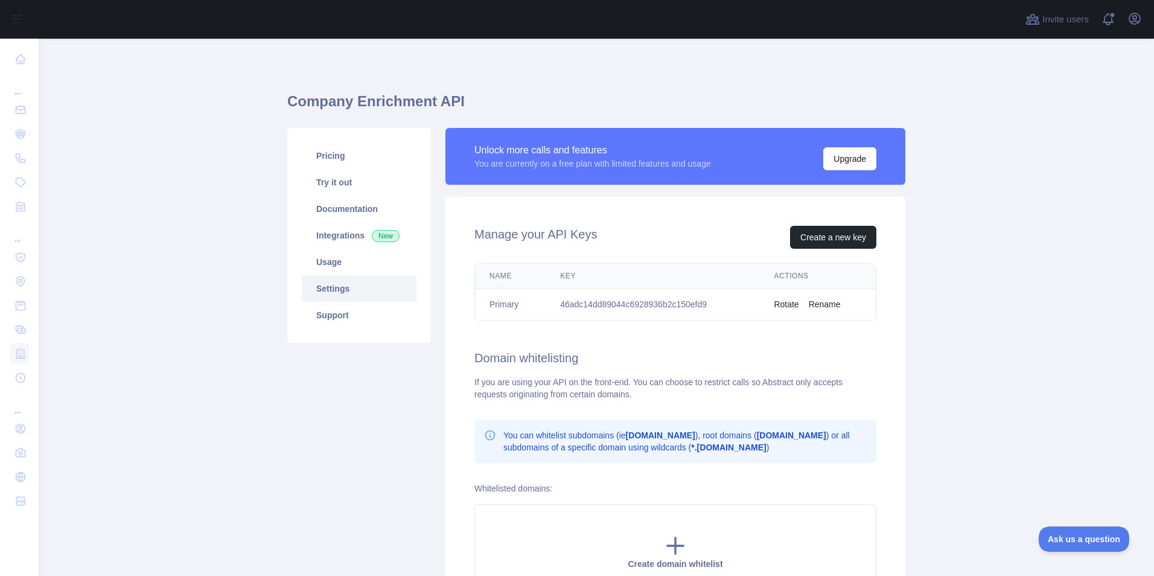
click at [621, 305] on td "46adc14dd89044c6928936b2c150efd9" at bounding box center [652, 304] width 214 height 32
drag, startPoint x: 615, startPoint y: 305, endPoint x: 545, endPoint y: 331, distance: 74.8
click at [546, 331] on div "Manage your API Keys Create a new key Name Key Actions Primary 46adc14dd89044c6…" at bounding box center [675, 412] width 460 height 431
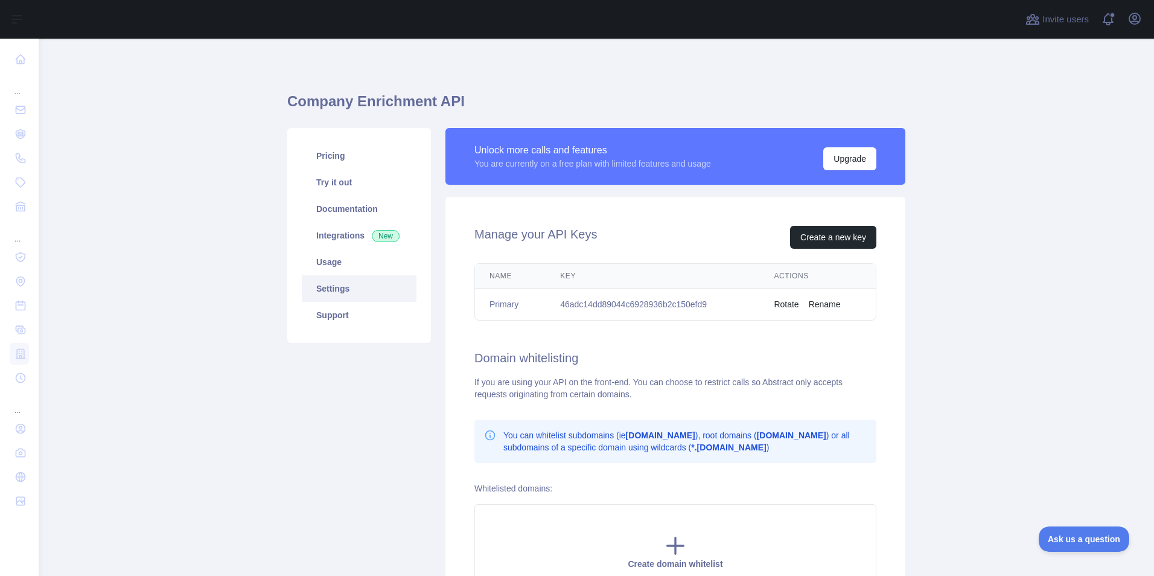
click at [503, 309] on td "Primary" at bounding box center [510, 304] width 71 height 32
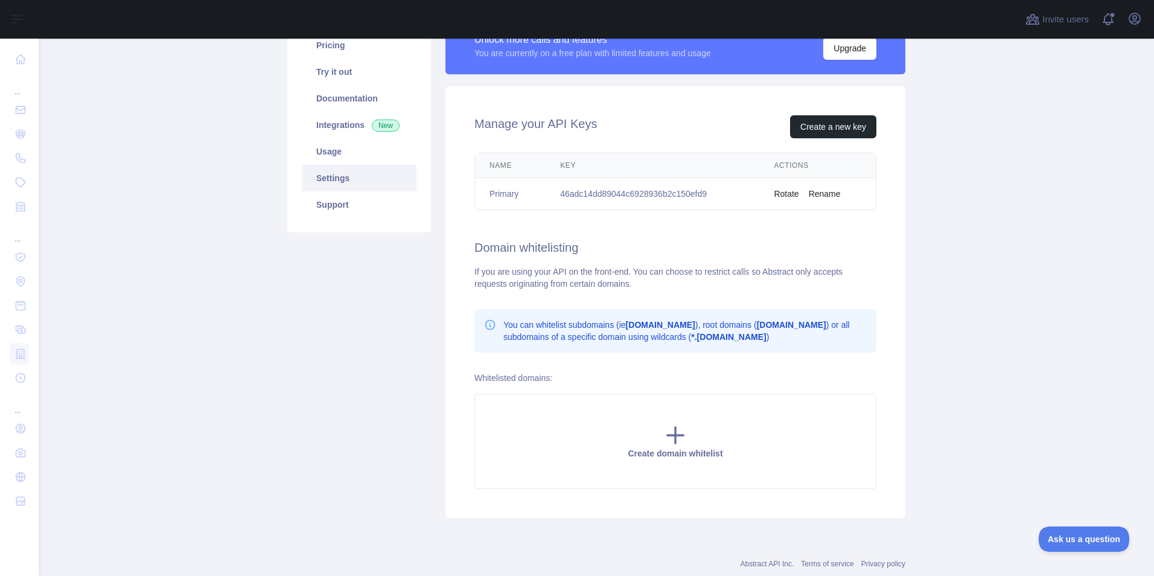
scroll to position [81, 0]
